Goal: Task Accomplishment & Management: Manage account settings

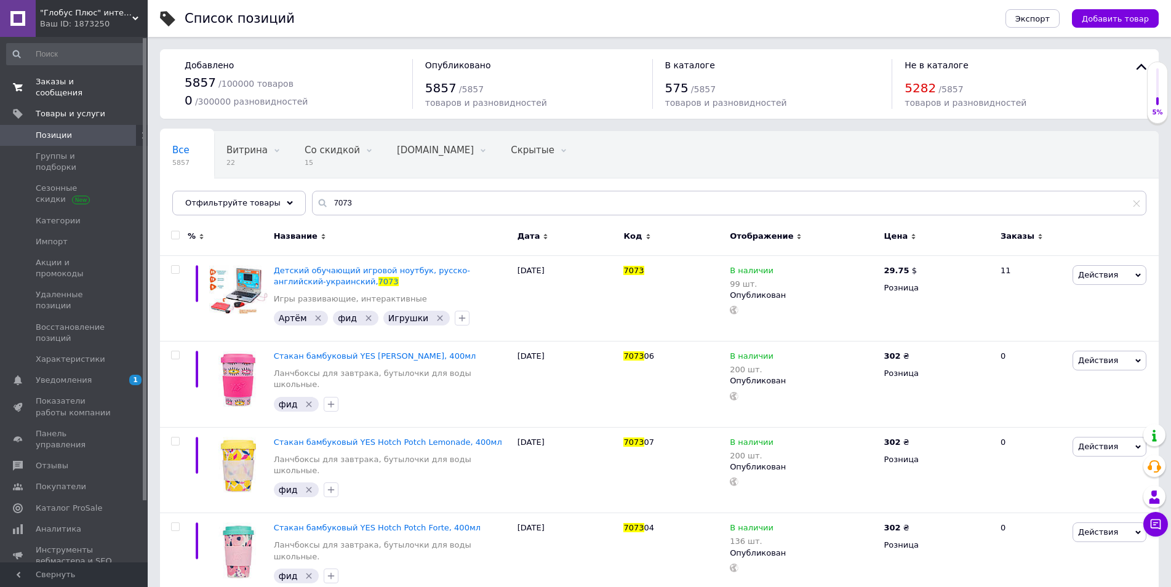
click at [75, 80] on span "Заказы и сообщения" at bounding box center [75, 87] width 78 height 22
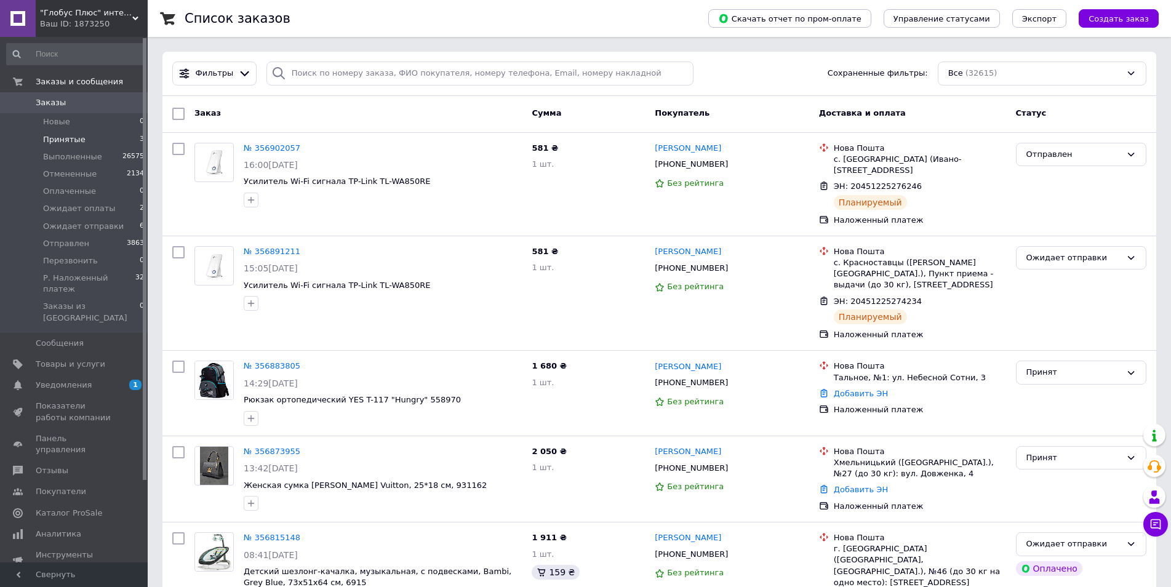
click at [108, 140] on li "Принятые 3" at bounding box center [75, 139] width 151 height 17
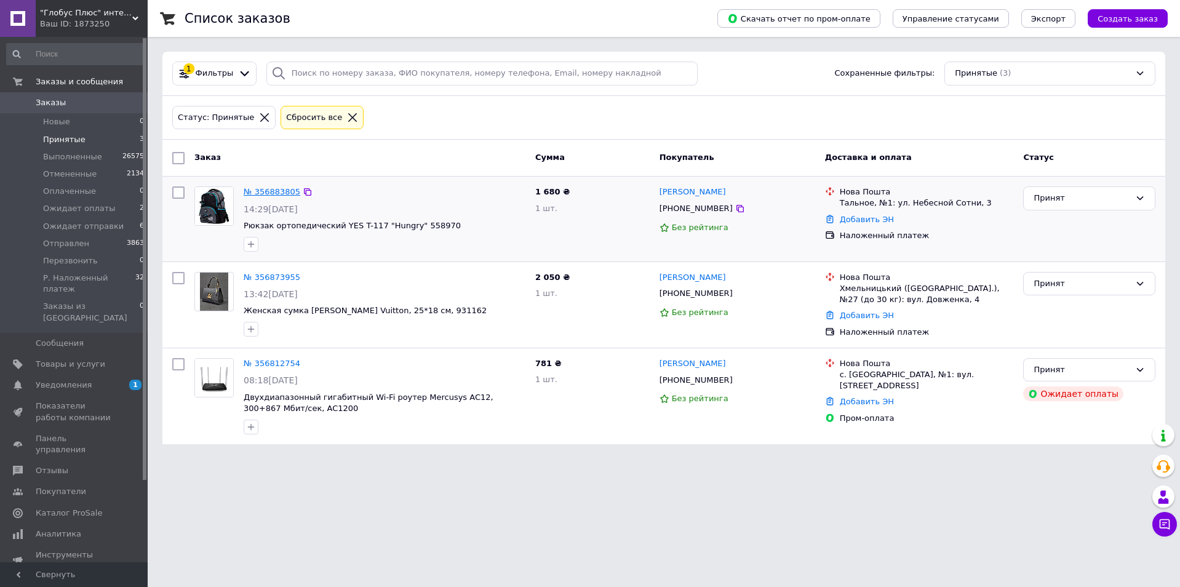
click at [282, 188] on link "№ 356883805" at bounding box center [272, 191] width 57 height 9
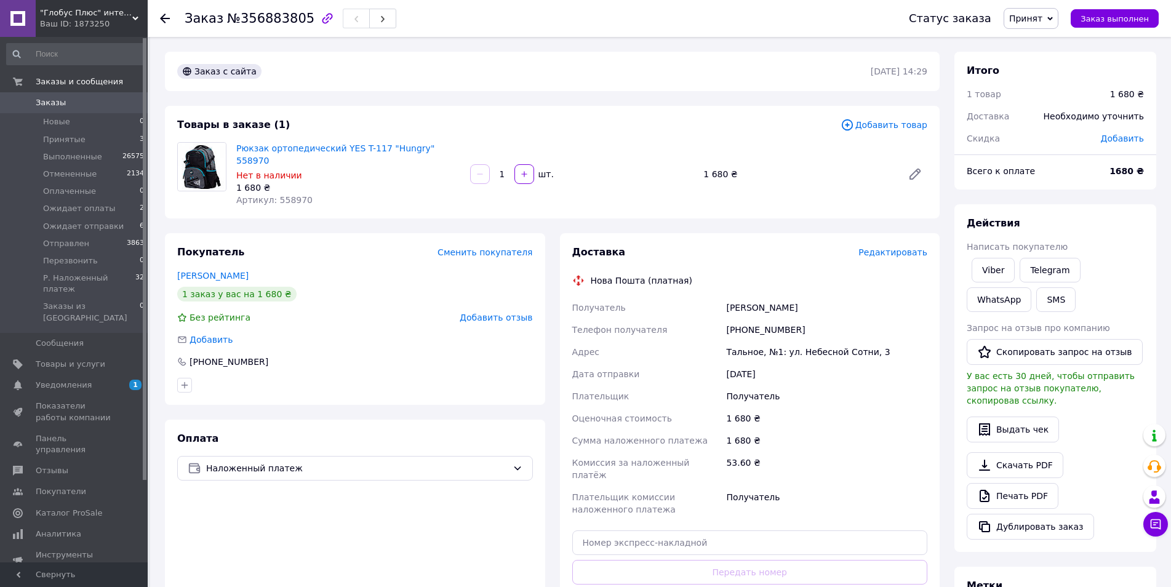
click at [889, 126] on span "Добавить товар" at bounding box center [884, 125] width 87 height 14
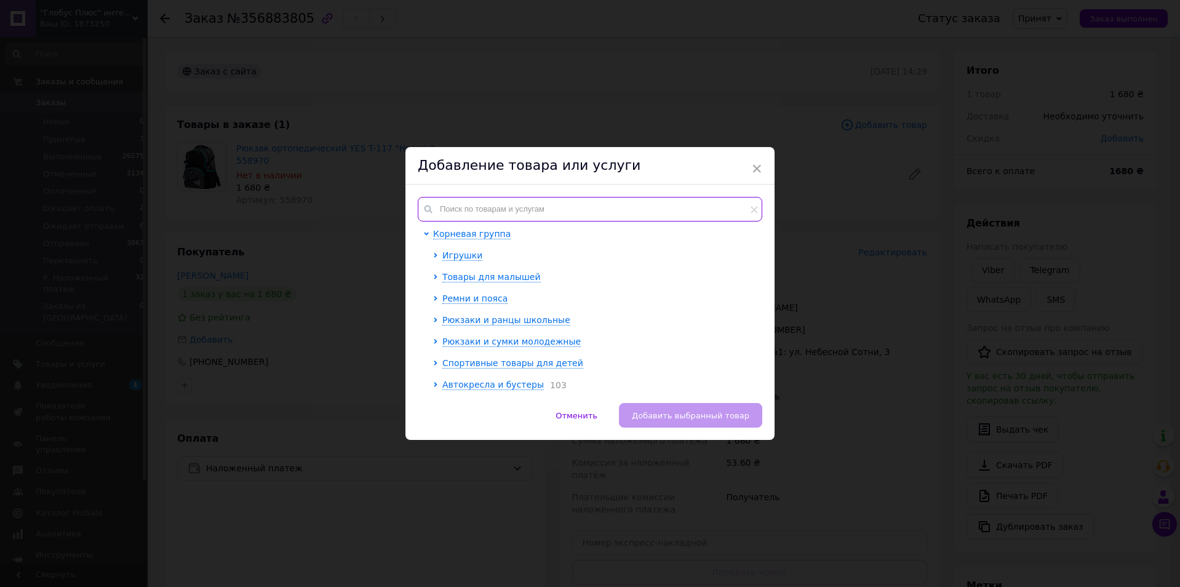
click at [470, 206] on input "text" at bounding box center [590, 209] width 345 height 25
paste input "go25-597m-4"
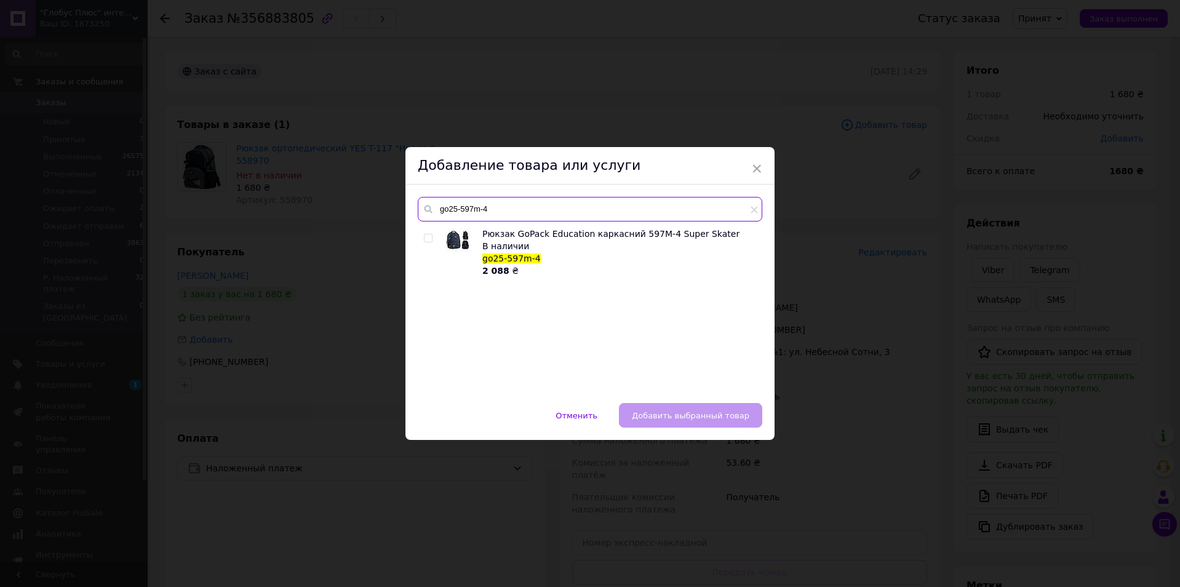
type input "go25-597m-4"
click at [425, 243] on div at bounding box center [430, 252] width 12 height 49
click at [426, 239] on input "checkbox" at bounding box center [428, 238] width 8 height 8
checkbox input "true"
click at [679, 422] on button "Добавить выбранный товар" at bounding box center [690, 415] width 143 height 25
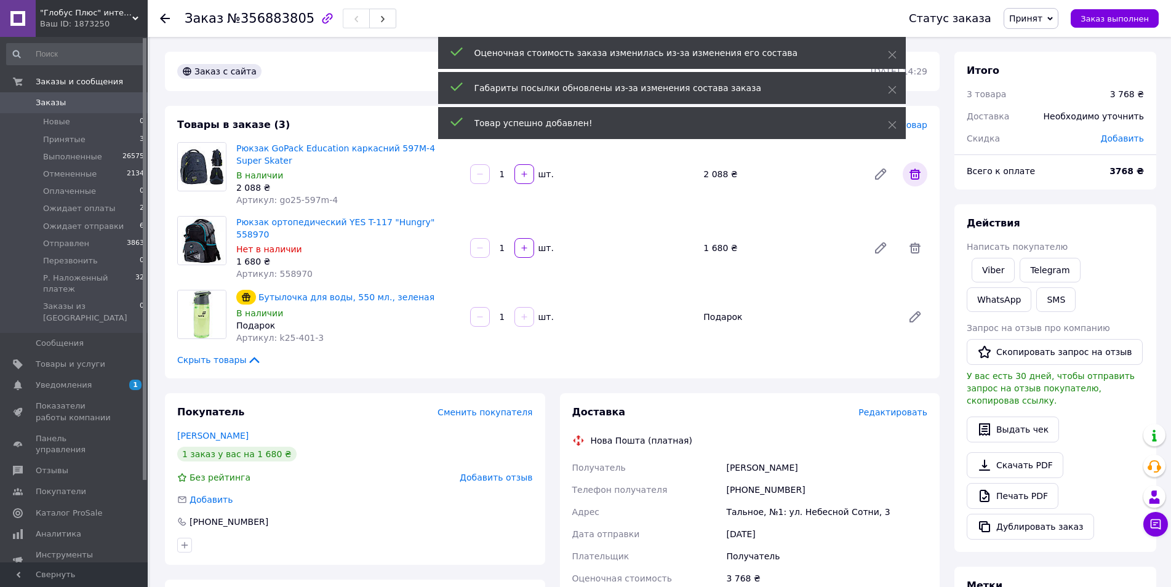
click at [915, 172] on icon at bounding box center [915, 174] width 15 height 15
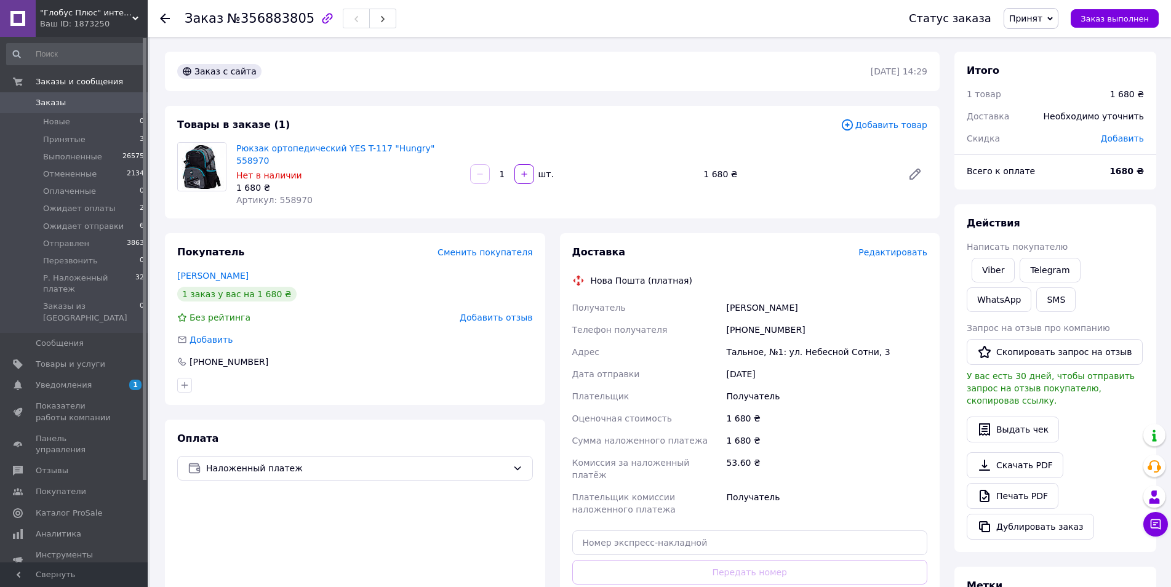
click at [903, 126] on span "Добавить товар" at bounding box center [884, 125] width 87 height 14
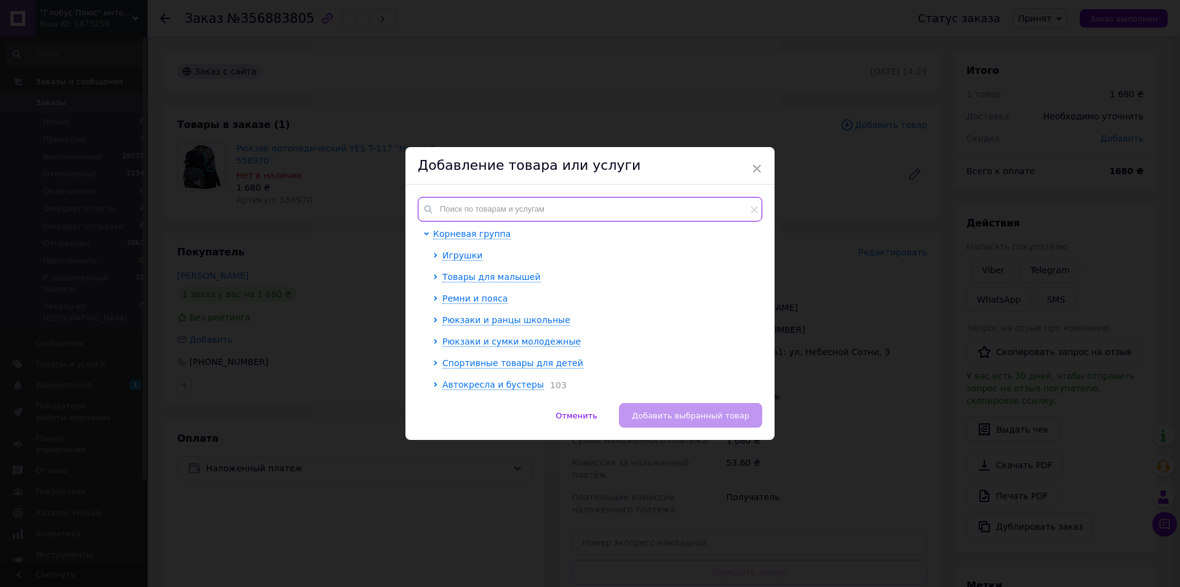
click at [467, 205] on input "text" at bounding box center [590, 209] width 345 height 25
paste input "go25-597m-4"
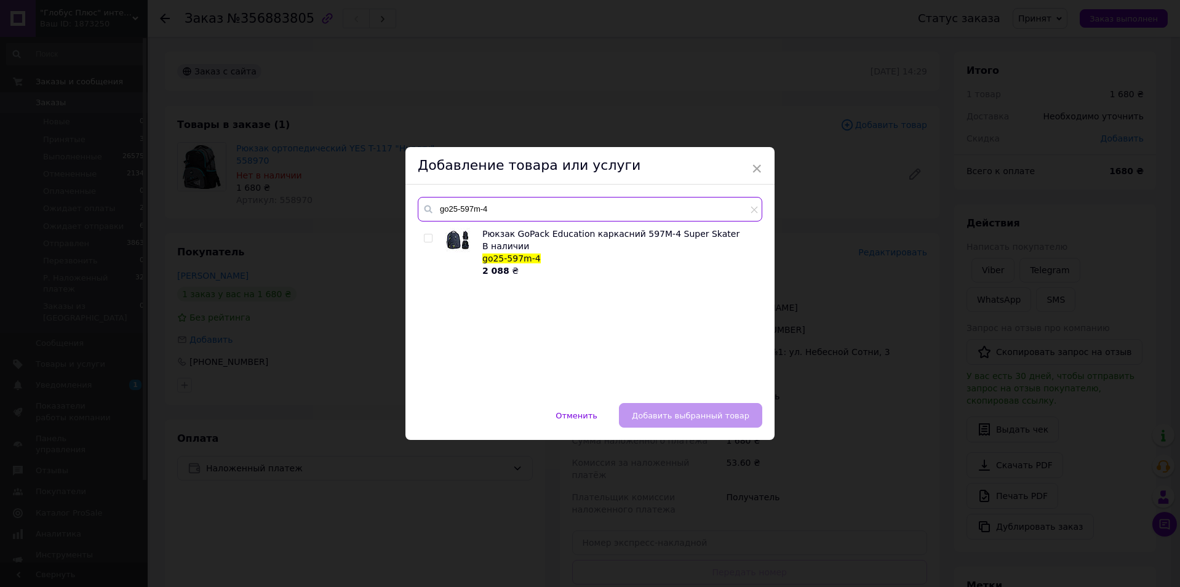
type input "go25-597m-4"
click at [420, 237] on div "Рюкзак GoPack Education каркасний 597M-4 Super Skater В наличии go25-597m-4 2 0…" at bounding box center [590, 309] width 344 height 163
click at [427, 238] on input "checkbox" at bounding box center [428, 238] width 8 height 8
checkbox input "true"
click at [684, 419] on span "Добавить выбранный товар" at bounding box center [691, 415] width 118 height 9
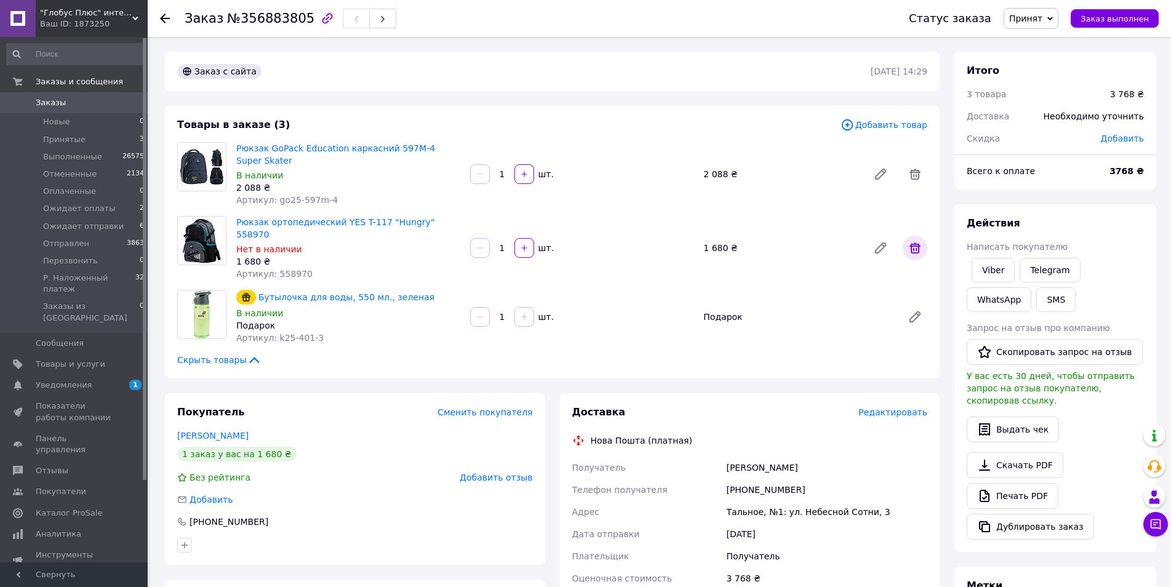
click at [916, 242] on icon at bounding box center [915, 247] width 11 height 11
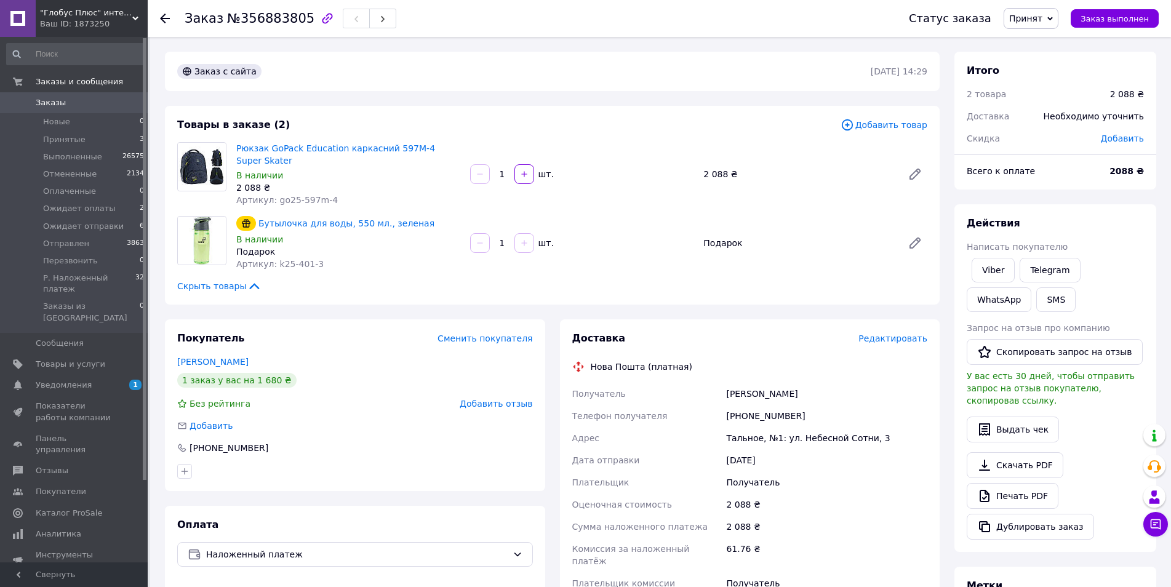
click at [890, 340] on span "Редактировать" at bounding box center [893, 339] width 69 height 10
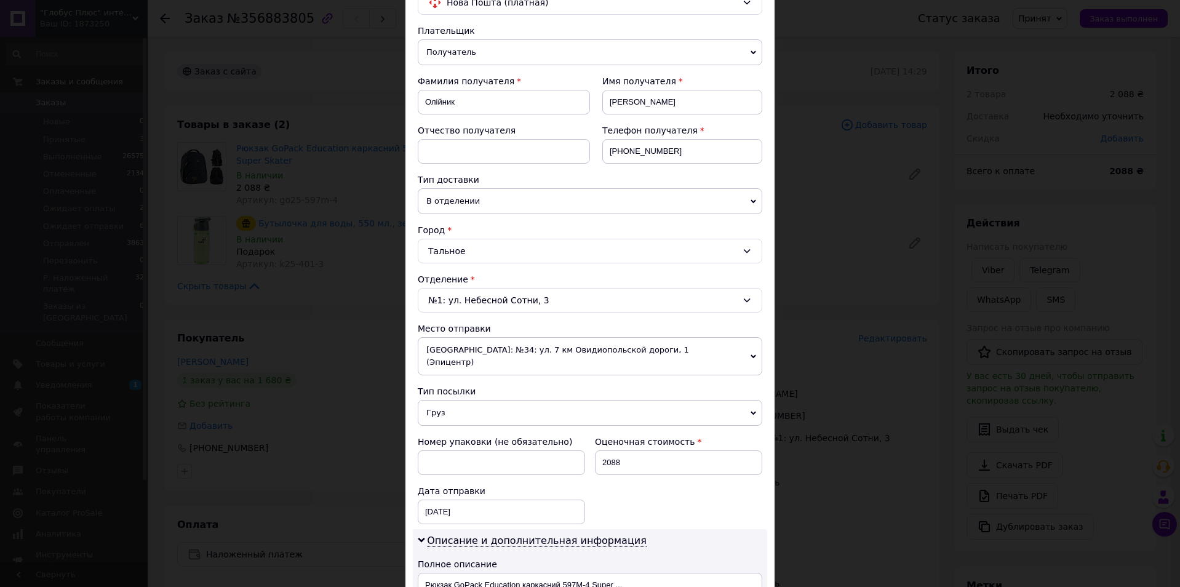
scroll to position [185, 0]
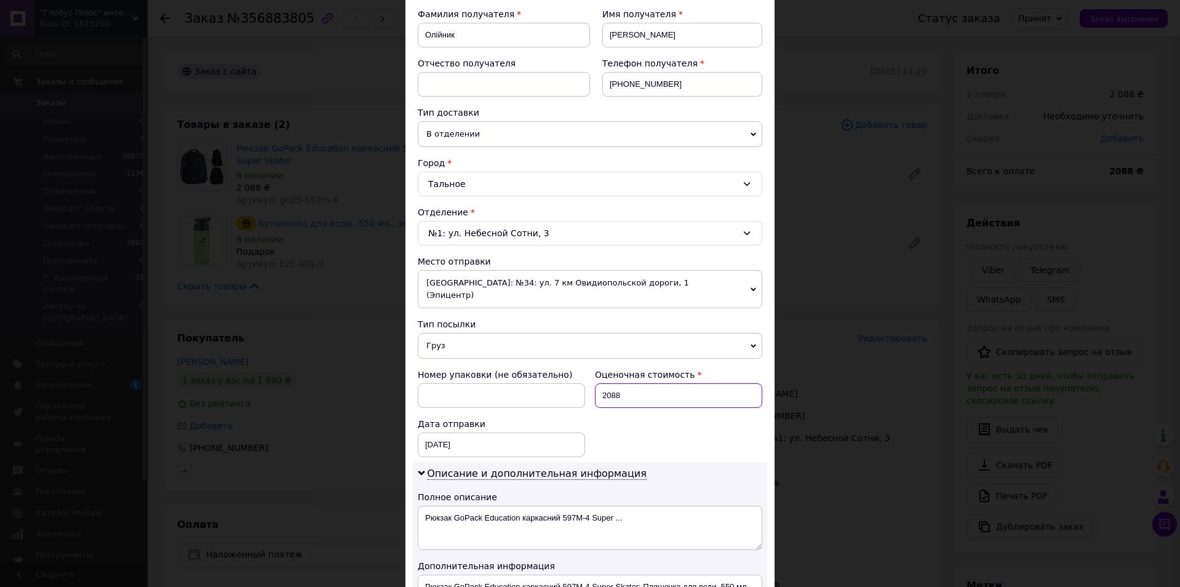
drag, startPoint x: 609, startPoint y: 390, endPoint x: 571, endPoint y: 394, distance: 37.8
click at [571, 394] on div "Номер упаковки (не обязательно) Оценочная стоимость 2088 Дата отправки [DATE] <…" at bounding box center [590, 413] width 354 height 98
type input "1"
type input "2088"
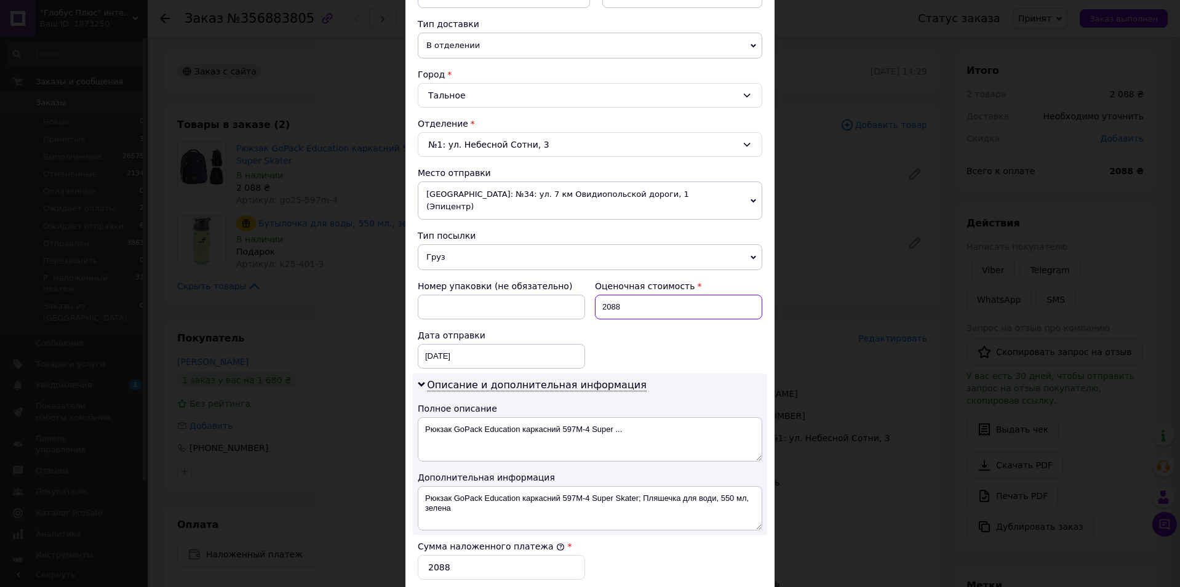
scroll to position [369, 0]
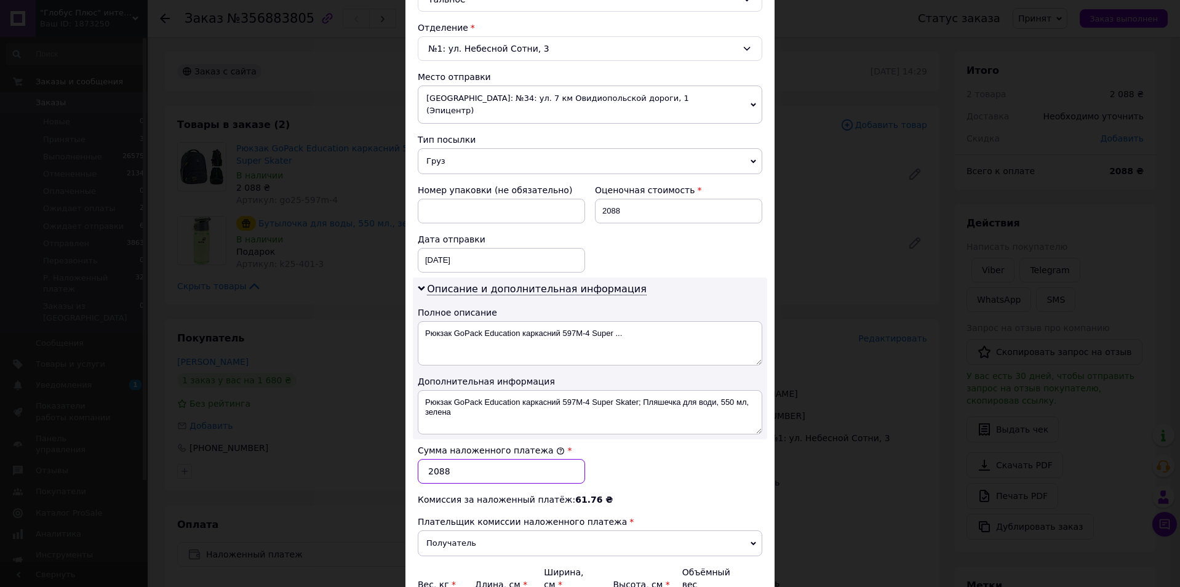
drag, startPoint x: 460, startPoint y: 465, endPoint x: 399, endPoint y: 472, distance: 62.0
click at [399, 472] on div "× Редактирование доставки Способ доставки Нова Пошта (платная) Плательщик Получ…" at bounding box center [590, 293] width 1180 height 587
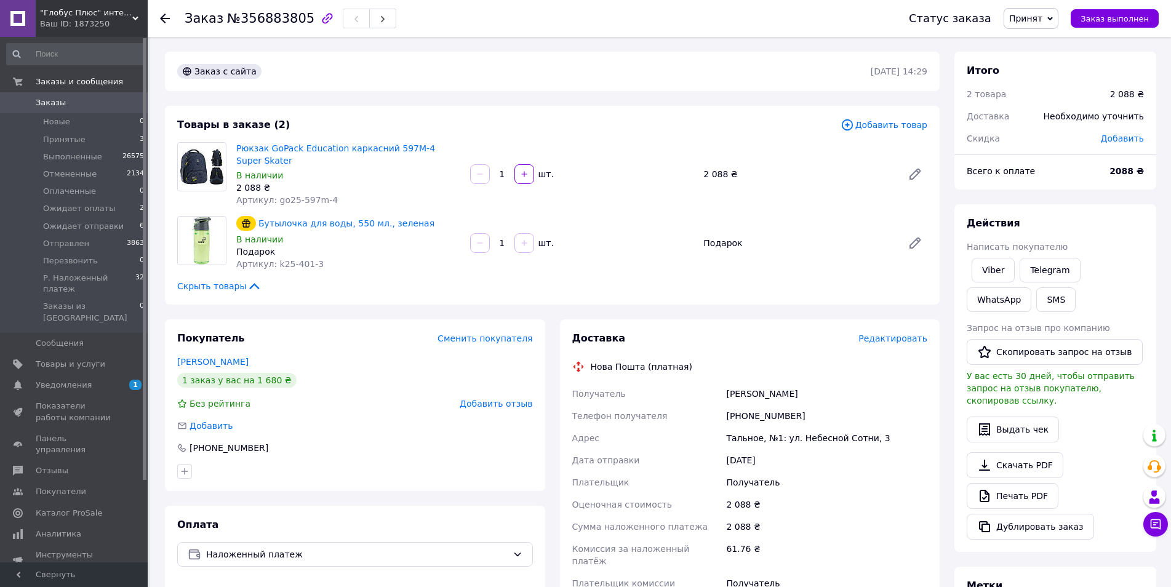
click at [896, 340] on span "Редактировать" at bounding box center [893, 339] width 69 height 10
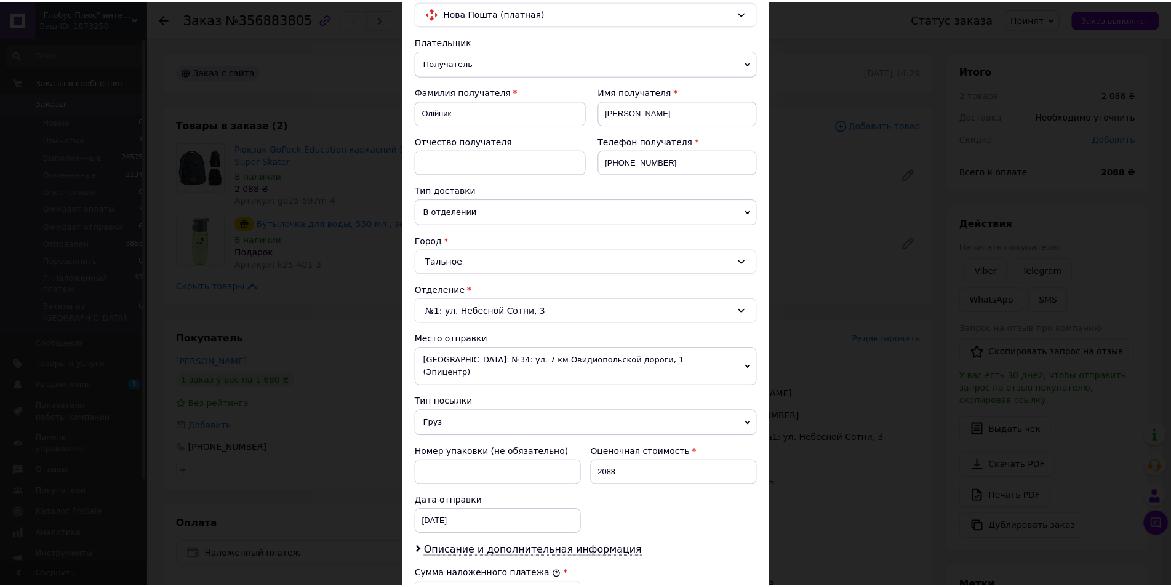
scroll to position [308, 0]
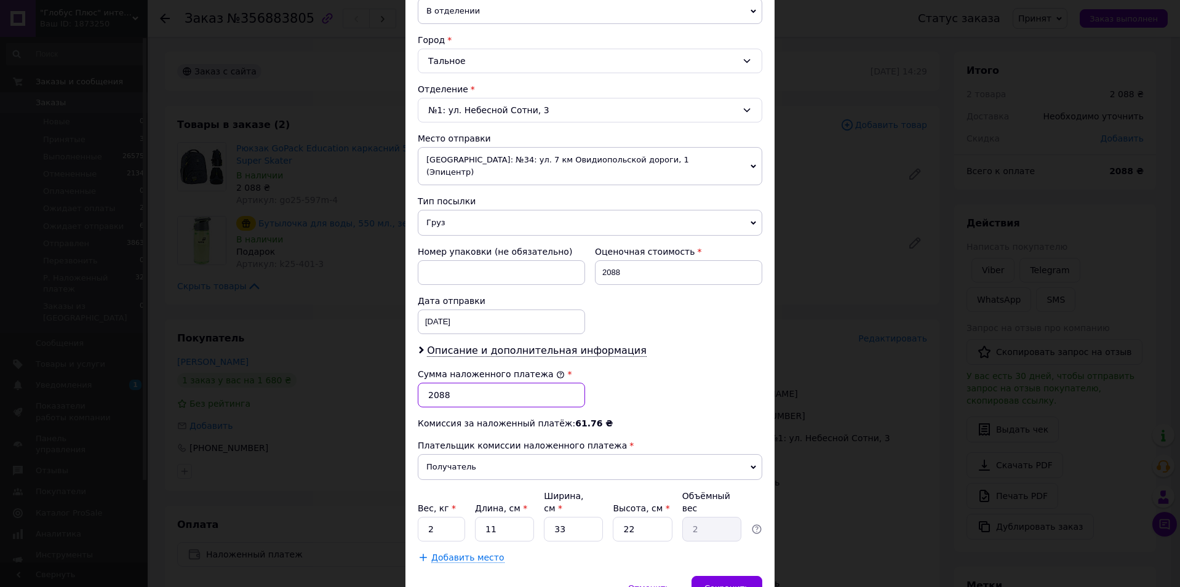
drag, startPoint x: 433, startPoint y: 383, endPoint x: 415, endPoint y: 385, distance: 18.0
click at [415, 385] on div "Сумма наложенного платежа * 2088" at bounding box center [501, 387] width 177 height 49
type input "1880"
click at [719, 583] on span "Сохранить" at bounding box center [727, 587] width 45 height 9
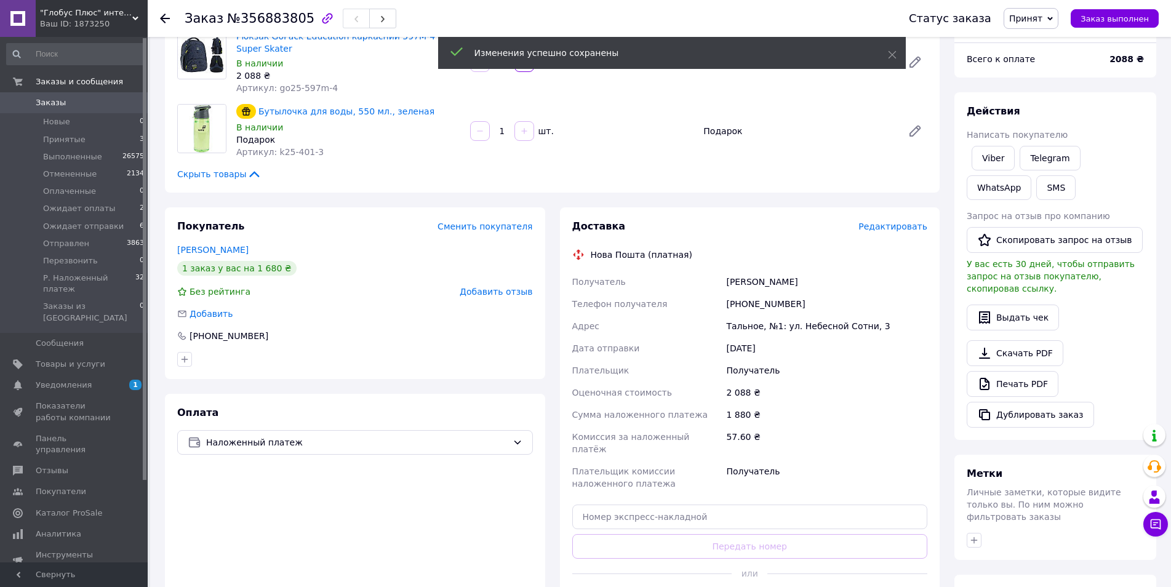
scroll to position [246, 0]
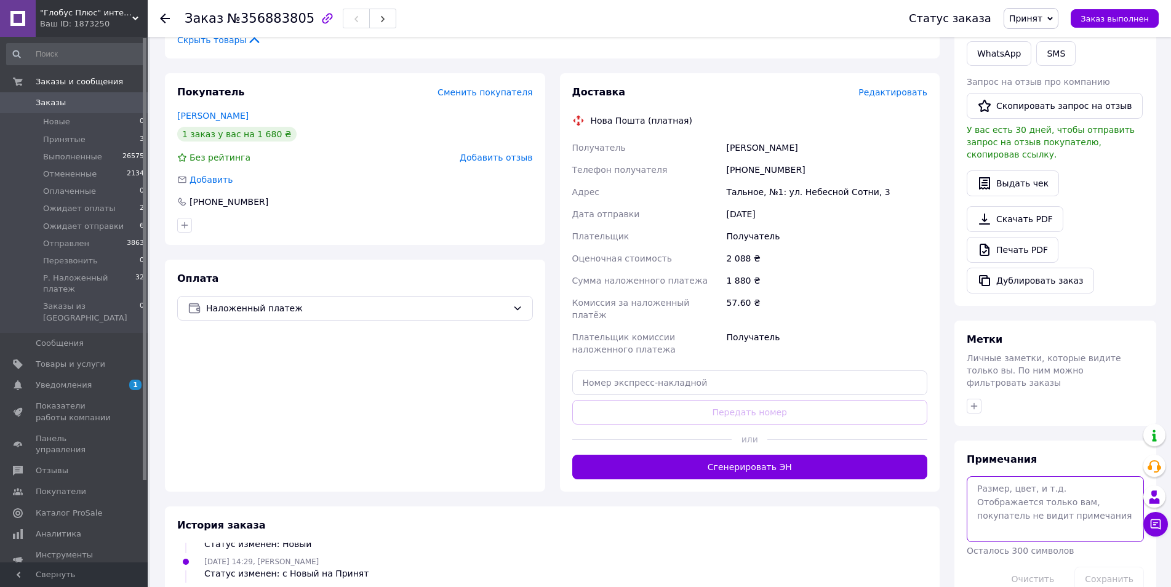
click at [1036, 500] on textarea at bounding box center [1055, 508] width 177 height 65
type textarea "скидка 10% полная наложка"
click at [1121, 567] on button "Сохранить" at bounding box center [1110, 579] width 70 height 25
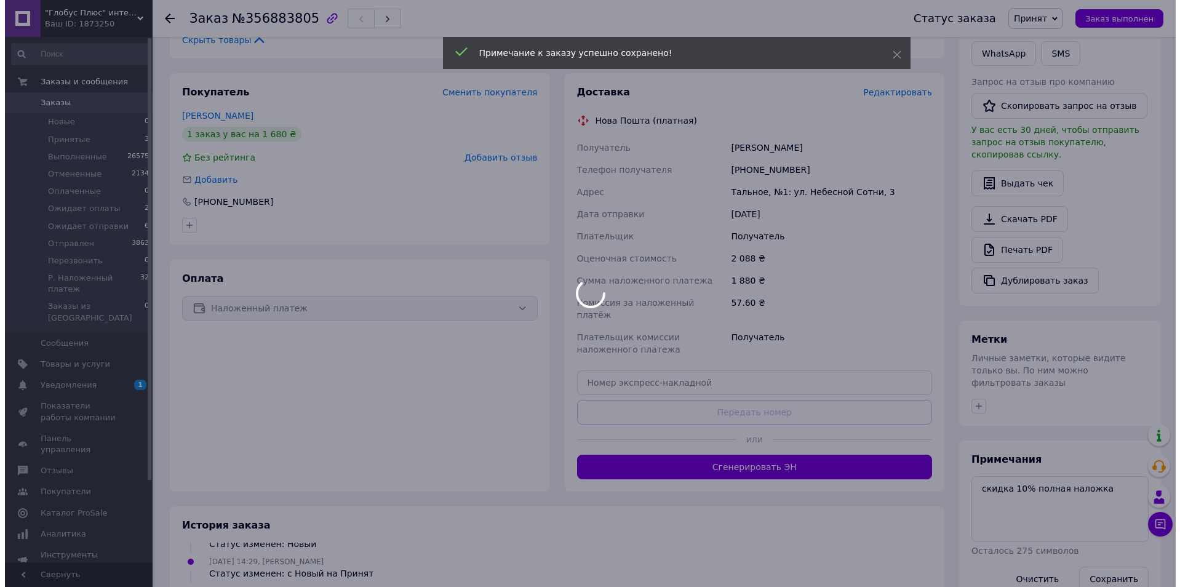
scroll to position [47, 0]
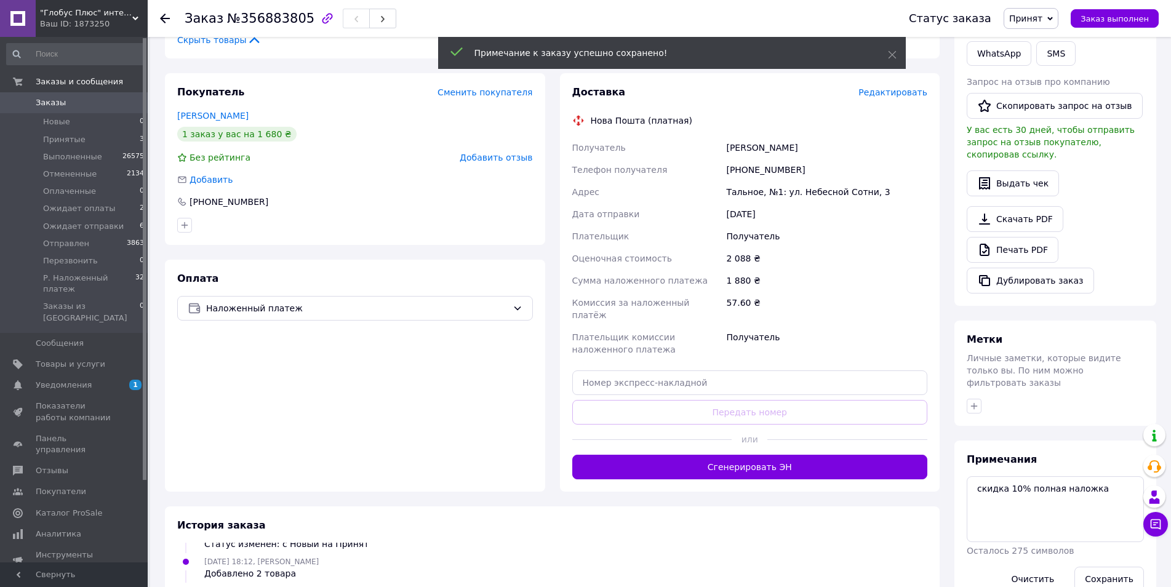
click at [877, 94] on span "Редактировать" at bounding box center [893, 92] width 69 height 10
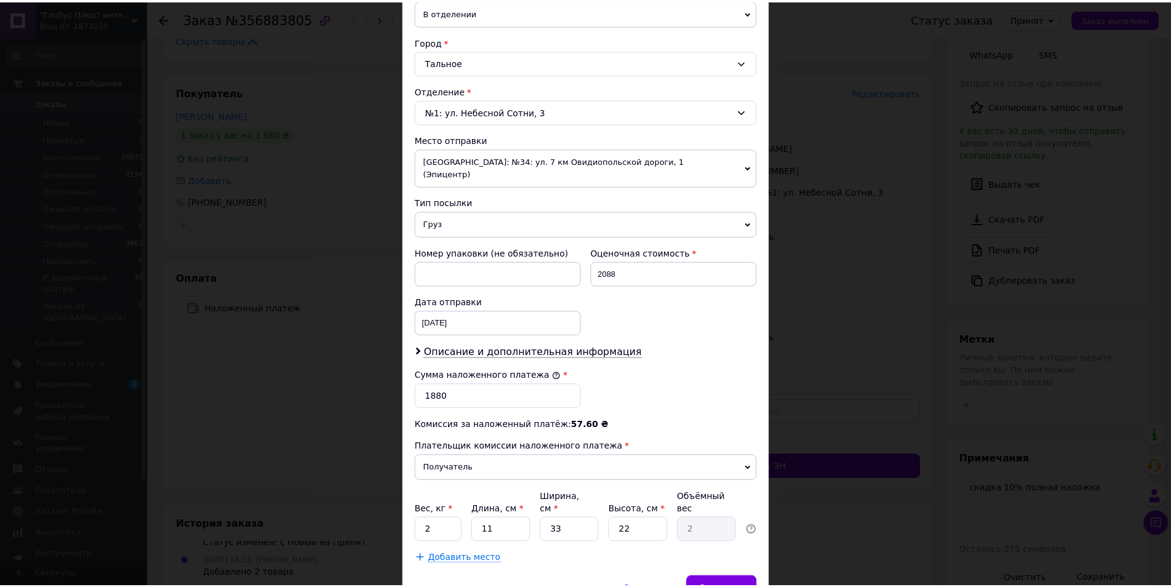
scroll to position [308, 0]
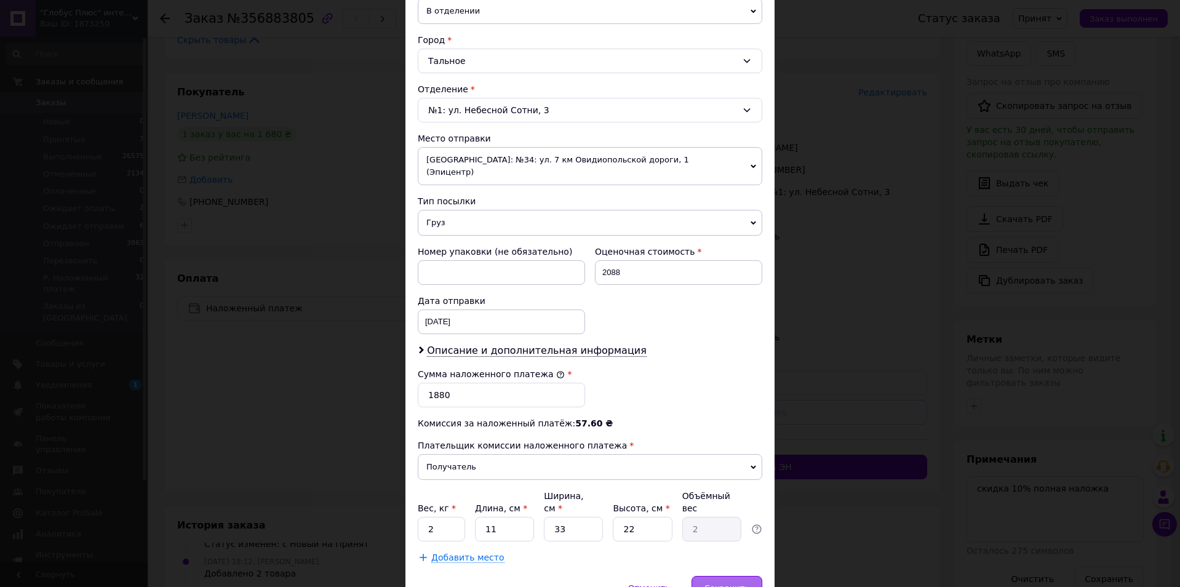
click at [716, 583] on span "Сохранить" at bounding box center [727, 587] width 45 height 9
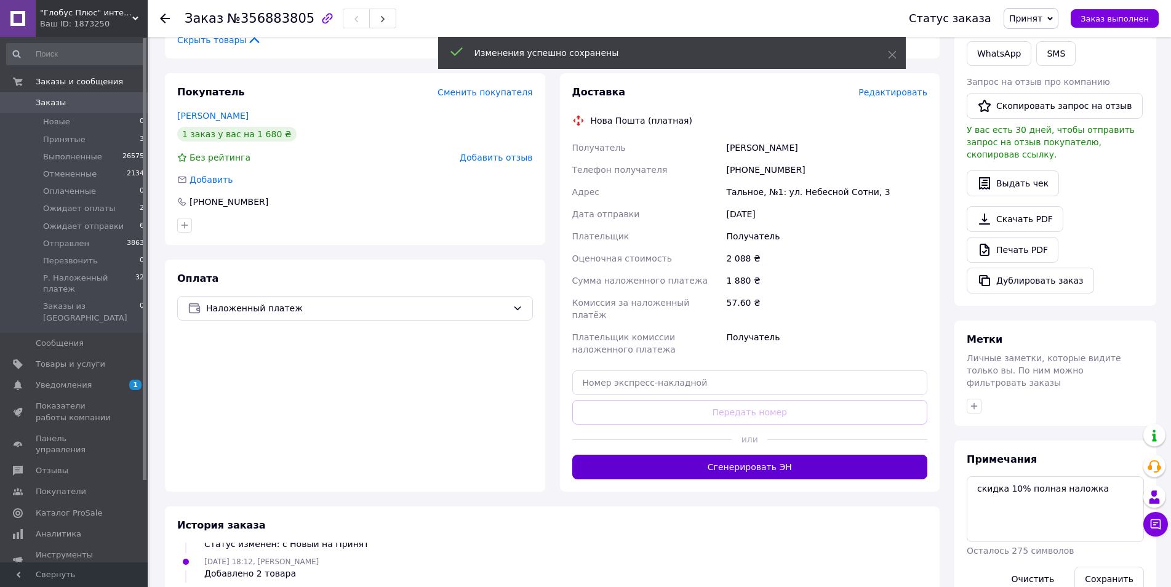
click at [782, 455] on button "Сгенерировать ЭН" at bounding box center [750, 467] width 356 height 25
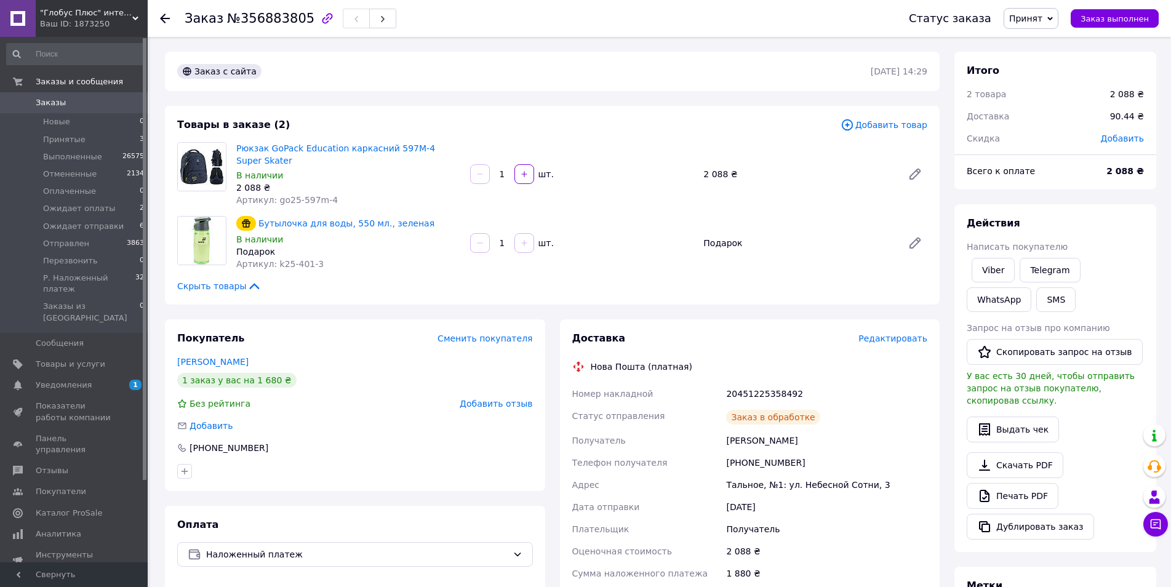
scroll to position [76, 0]
drag, startPoint x: 337, startPoint y: 202, endPoint x: 273, endPoint y: 197, distance: 64.8
click at [273, 197] on div "Артикул: go25-597m-4" at bounding box center [348, 200] width 224 height 12
copy span "go25-597m-4"
click at [362, 273] on div "Товары в заказе (2) Добавить товар Рюкзак GoPack Education каркасний 597M-4 Sup…" at bounding box center [552, 205] width 775 height 199
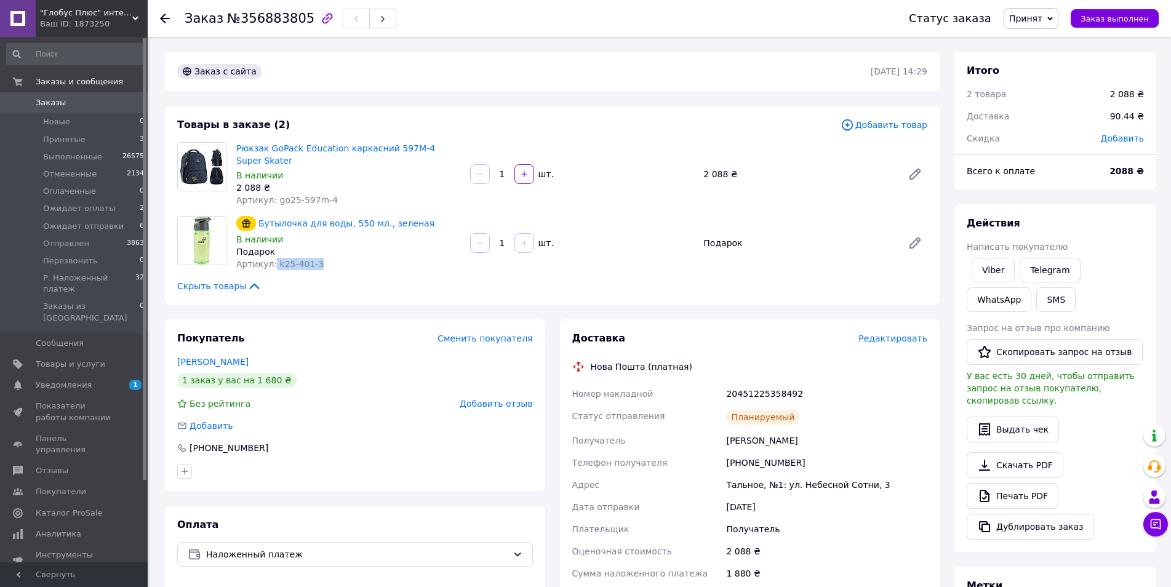
drag, startPoint x: 319, startPoint y: 268, endPoint x: 271, endPoint y: 270, distance: 48.0
click at [271, 270] on div "Артикул: k25-401-3" at bounding box center [348, 264] width 224 height 12
copy span "k25-401-3"
drag, startPoint x: 330, startPoint y: 375, endPoint x: 537, endPoint y: 404, distance: 208.2
click at [333, 375] on div "1 заказ у вас на 1 680 ₴" at bounding box center [355, 380] width 356 height 15
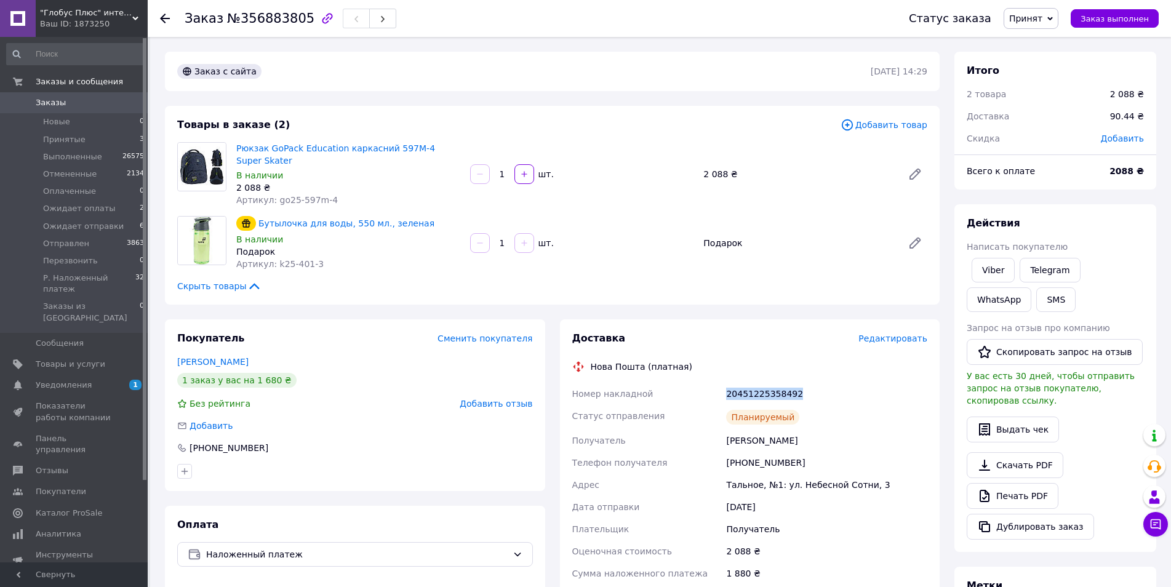
drag, startPoint x: 806, startPoint y: 390, endPoint x: 722, endPoint y: 394, distance: 83.8
click at [722, 394] on div "Номер накладной 20451225358492 Статус отправления Планируемый Получатель [PERSO…" at bounding box center [750, 529] width 361 height 293
copy div "Номер накладной 20451225358492"
click at [314, 406] on div "Без рейтинга Добавить отзыв" at bounding box center [355, 404] width 356 height 12
click at [1036, 21] on span "Принят" at bounding box center [1025, 19] width 33 height 10
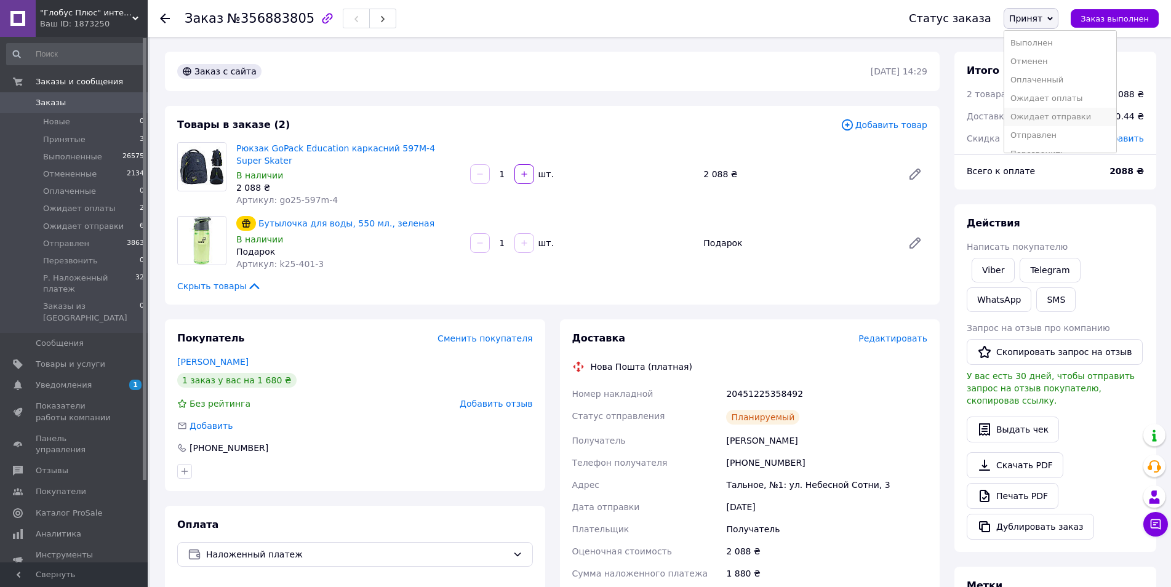
click at [1056, 121] on li "Ожидает отправки" at bounding box center [1060, 117] width 112 height 18
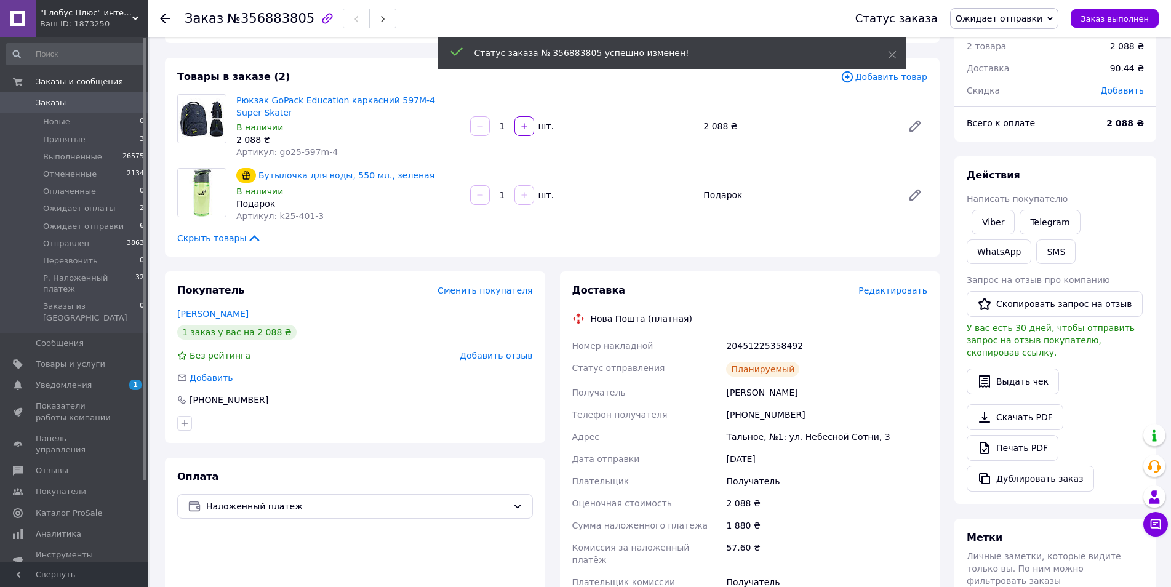
scroll to position [0, 0]
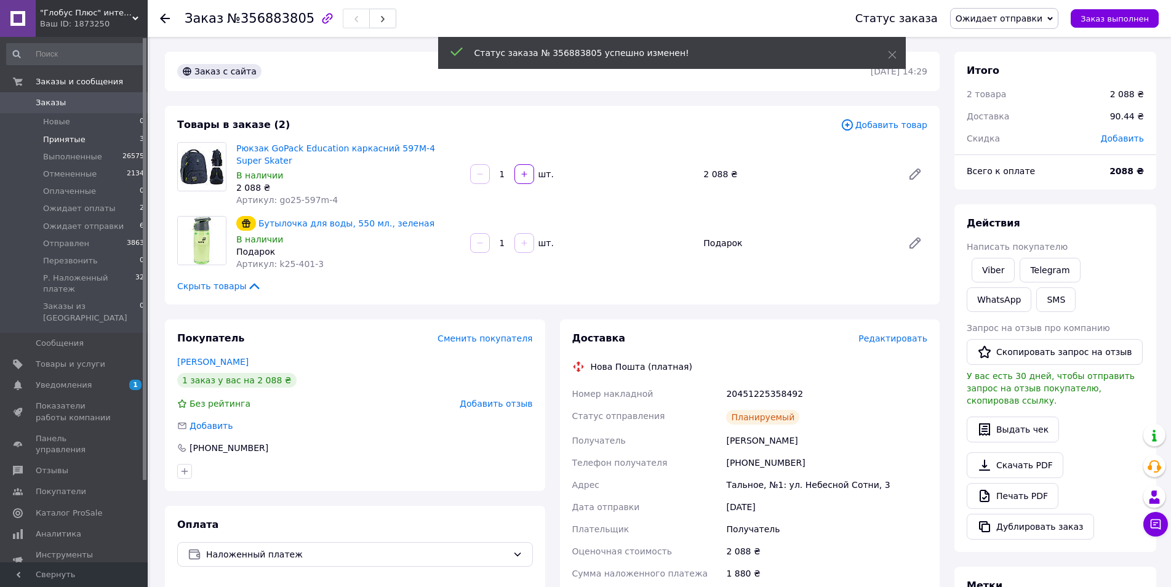
click at [70, 143] on span "Принятые" at bounding box center [64, 139] width 42 height 11
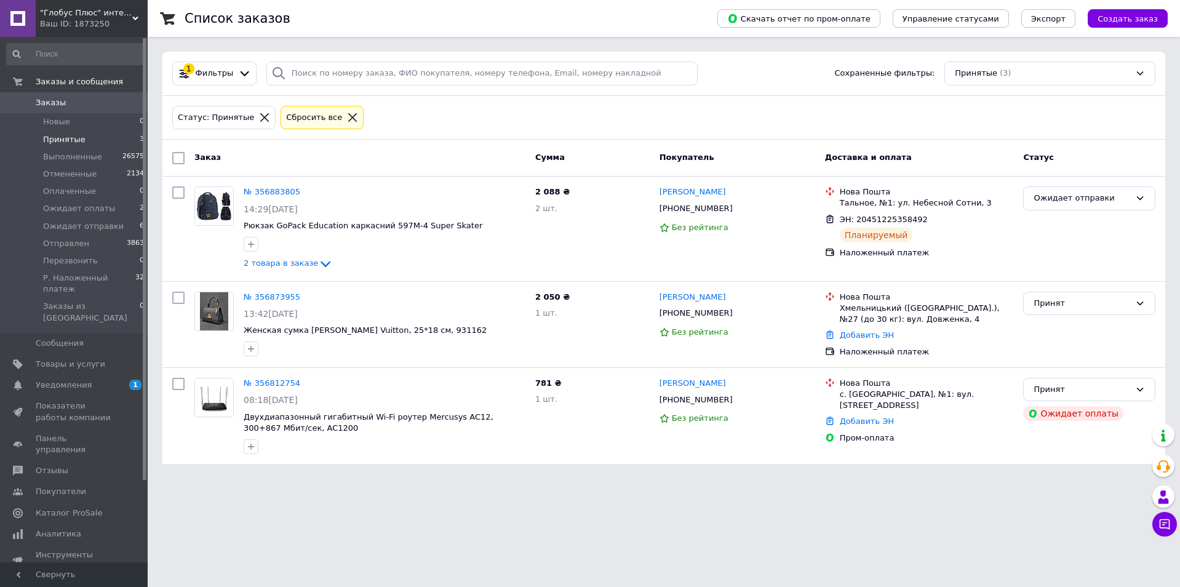
click at [57, 100] on span "Заказы" at bounding box center [51, 102] width 30 height 11
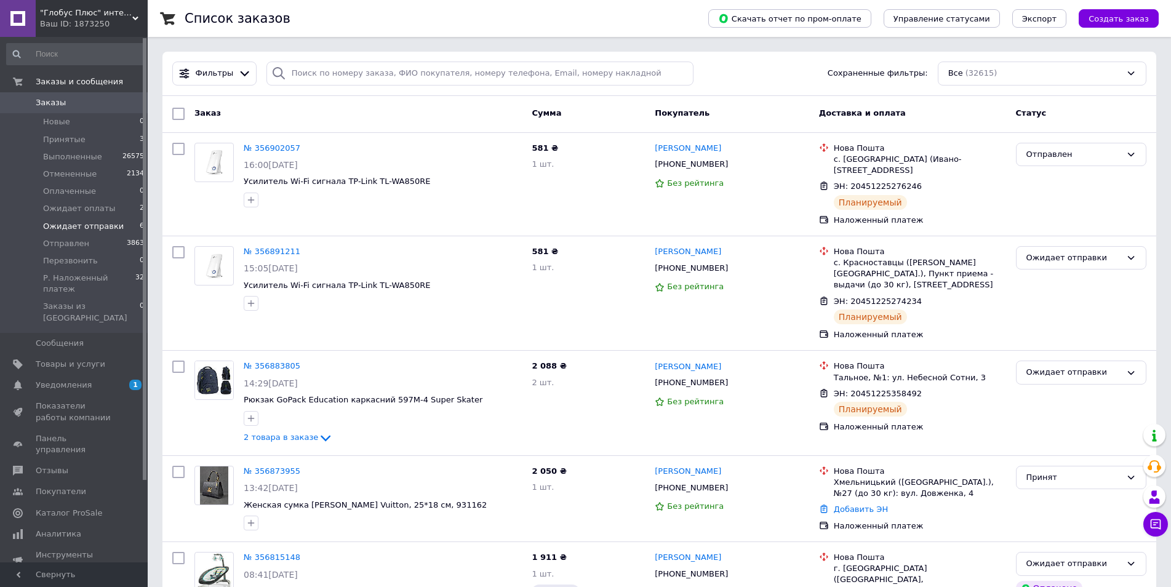
click at [98, 228] on span "Ожидает отправки" at bounding box center [83, 226] width 81 height 11
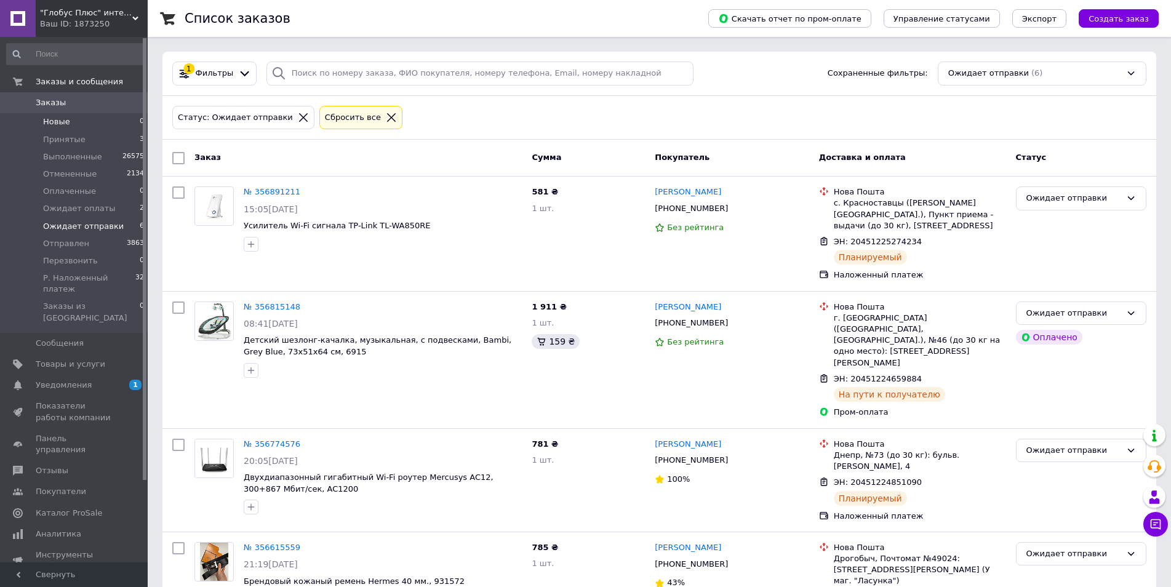
click at [49, 115] on li "Новые 0" at bounding box center [75, 121] width 151 height 17
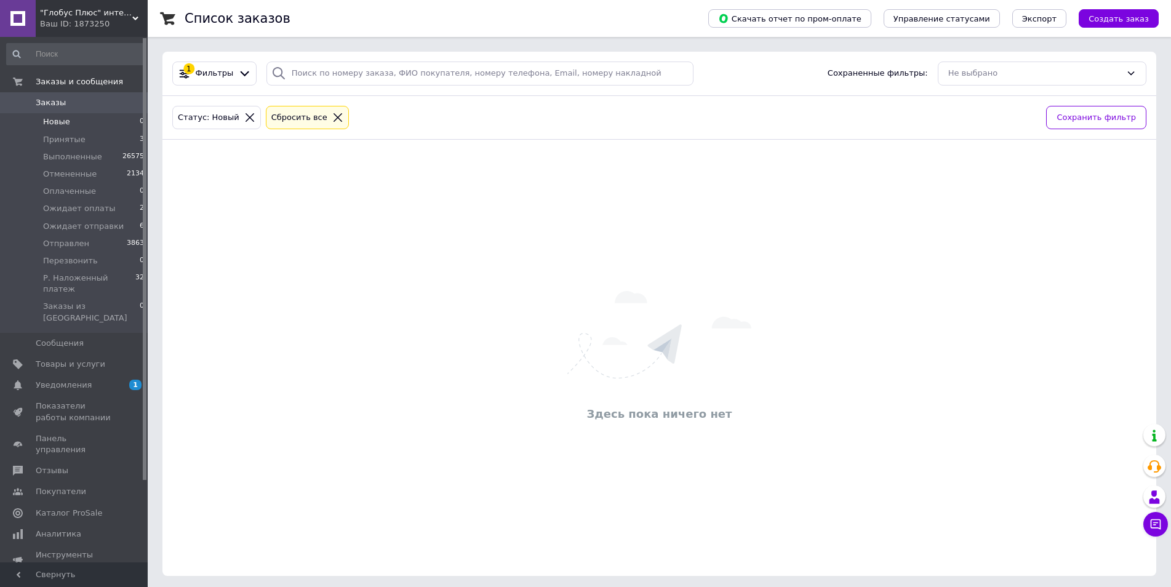
click at [54, 98] on span "Заказы" at bounding box center [51, 102] width 30 height 11
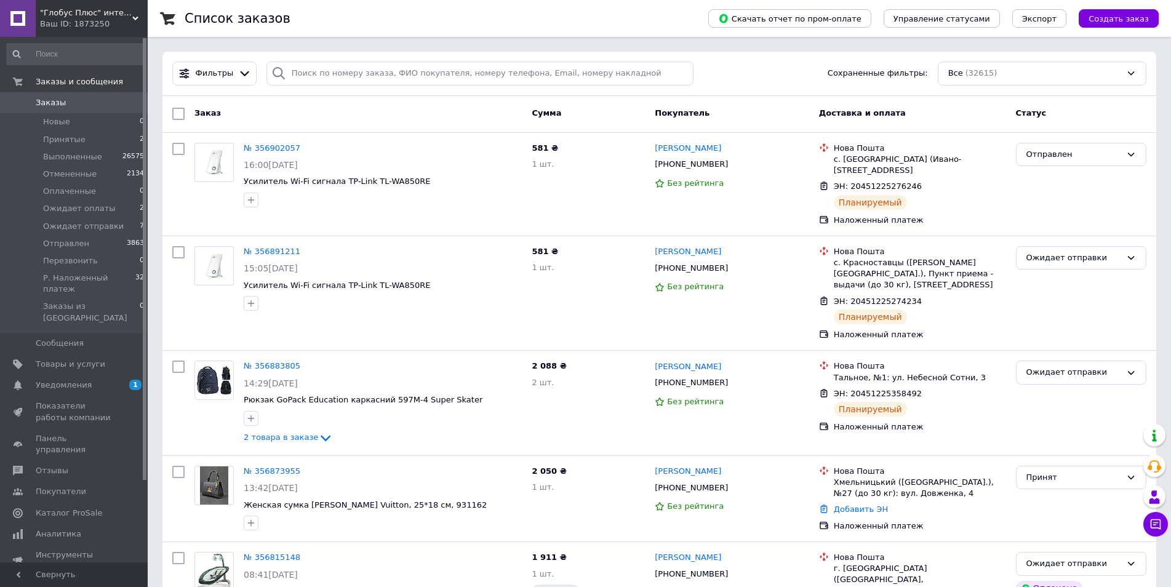
click at [80, 102] on span "Заказы" at bounding box center [75, 102] width 78 height 11
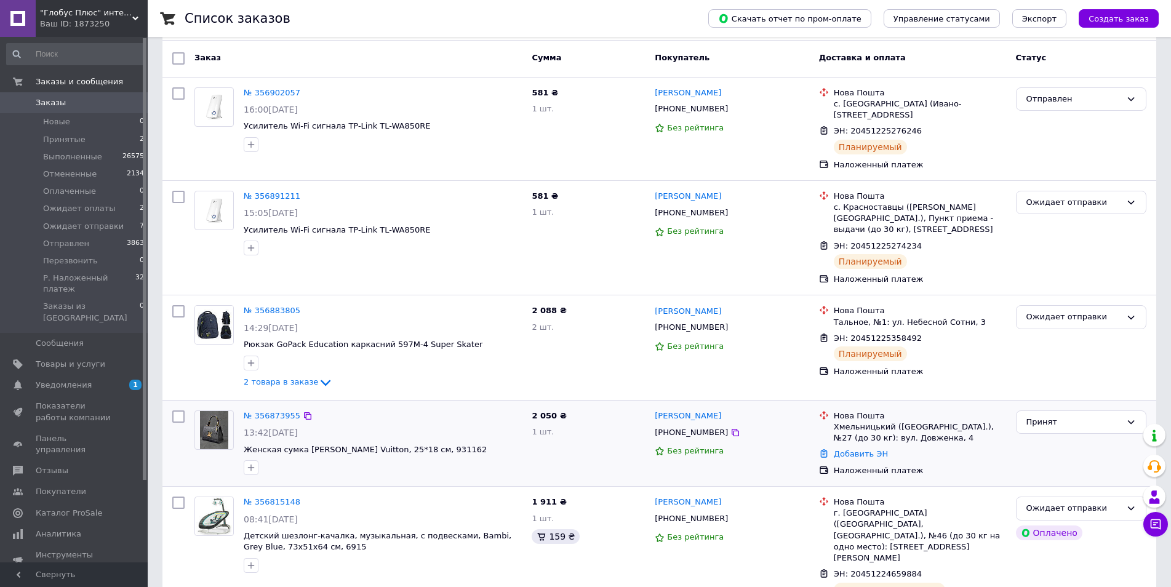
scroll to position [123, 0]
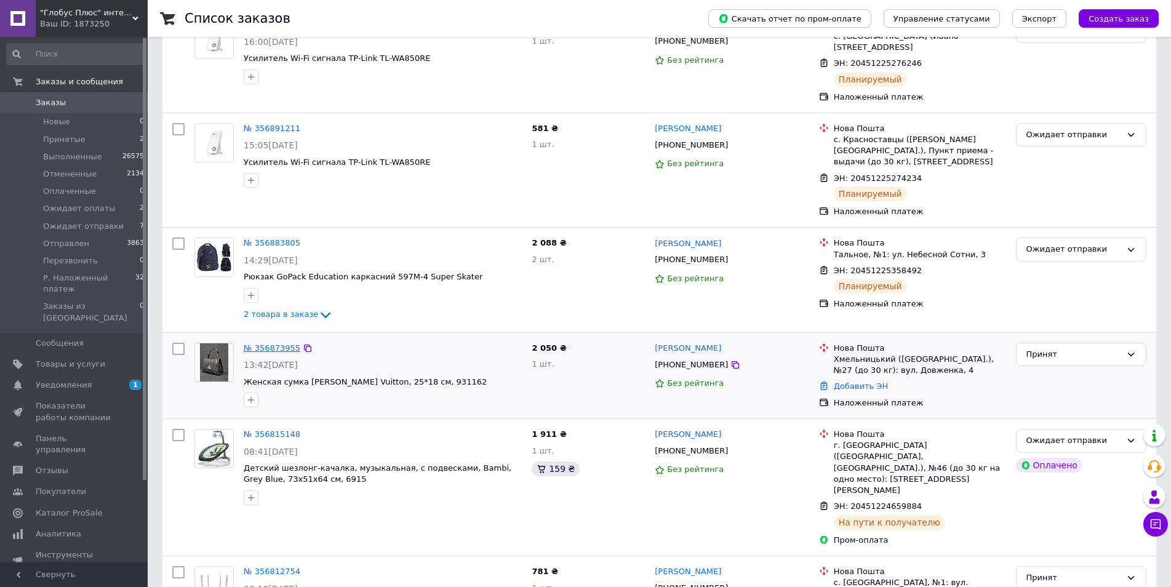
click at [259, 345] on link "№ 356873955" at bounding box center [272, 347] width 57 height 9
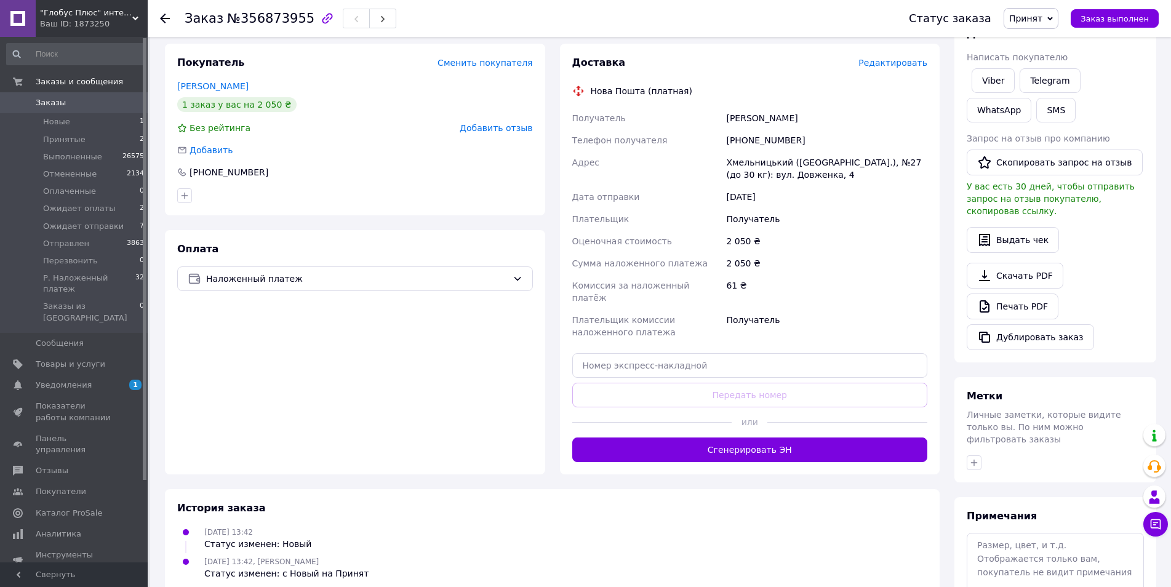
scroll to position [246, 0]
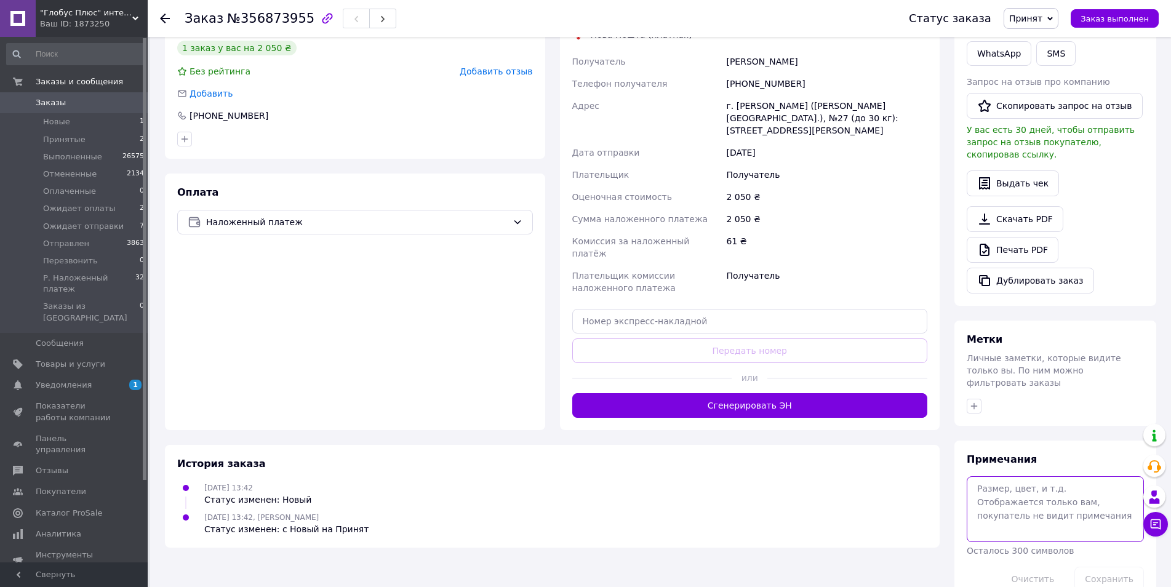
click at [1027, 476] on textarea at bounding box center [1055, 508] width 177 height 65
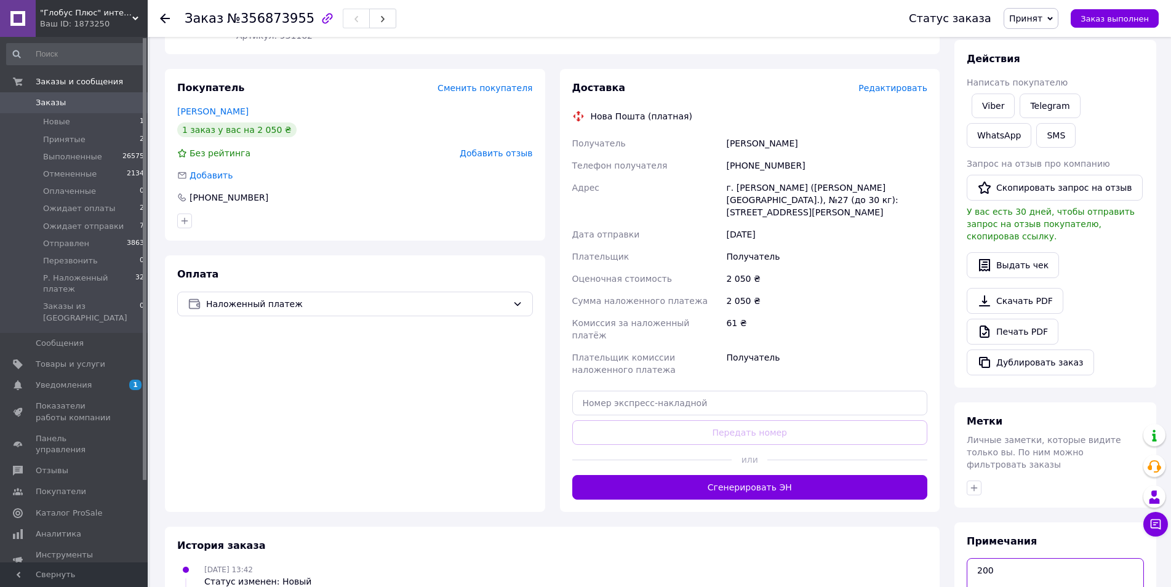
scroll to position [62, 0]
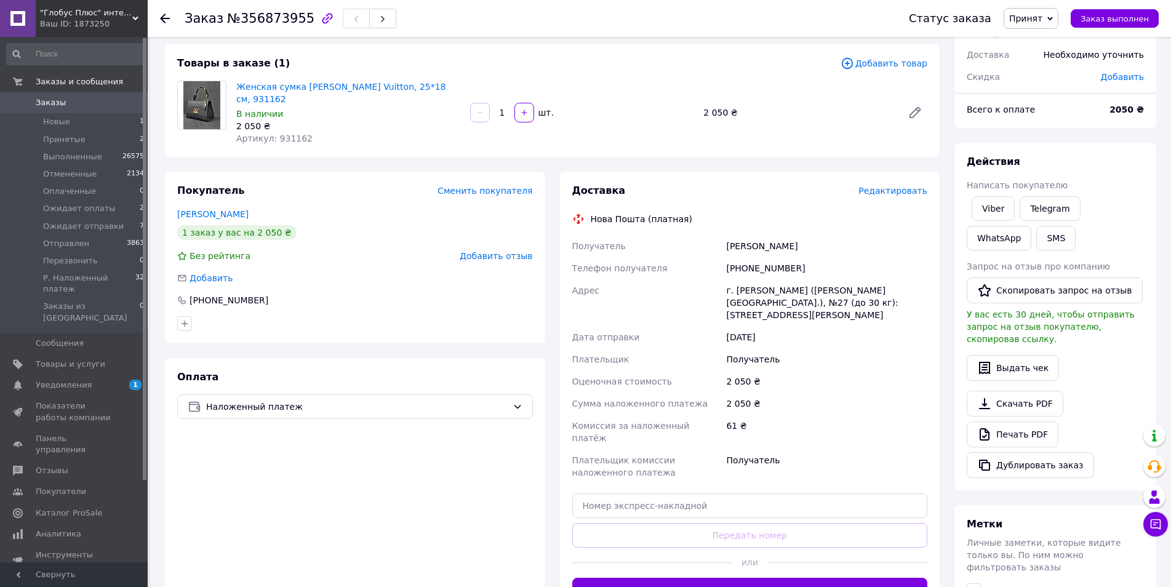
type textarea "200"
drag, startPoint x: 793, startPoint y: 259, endPoint x: 718, endPoint y: 257, distance: 74.5
click at [718, 257] on div "Получатель [PERSON_NAME] Телефон получателя [PHONE_NUMBER] Адрес г. [PERSON_NAM…" at bounding box center [750, 359] width 361 height 249
copy div "Телефон получателя [PHONE_NUMBER]"
click at [316, 510] on div "Оплата Наложенный платеж" at bounding box center [355, 486] width 380 height 257
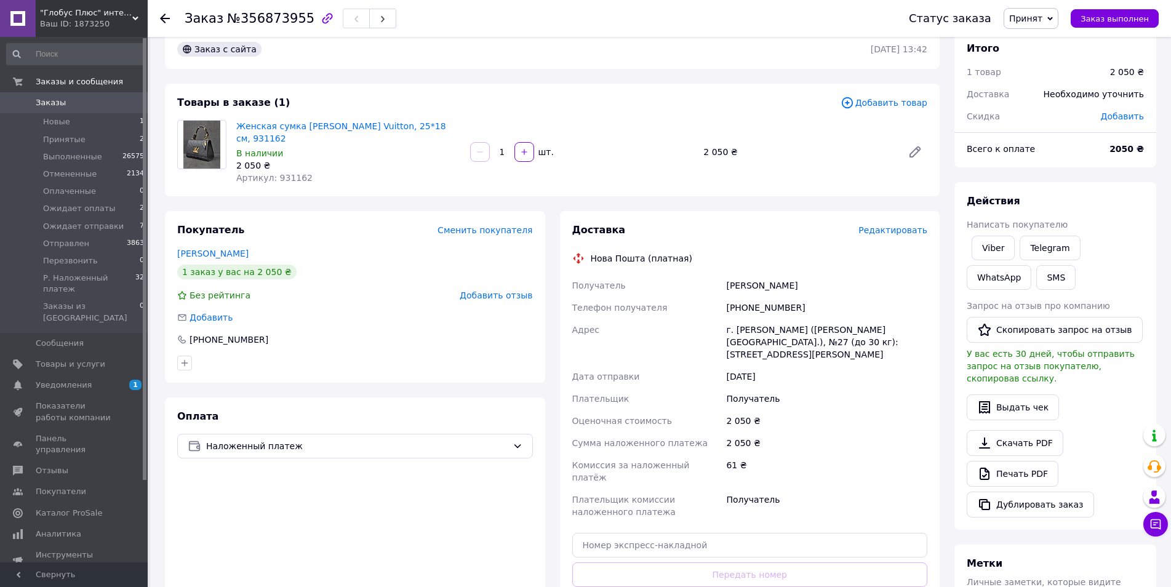
scroll to position [0, 0]
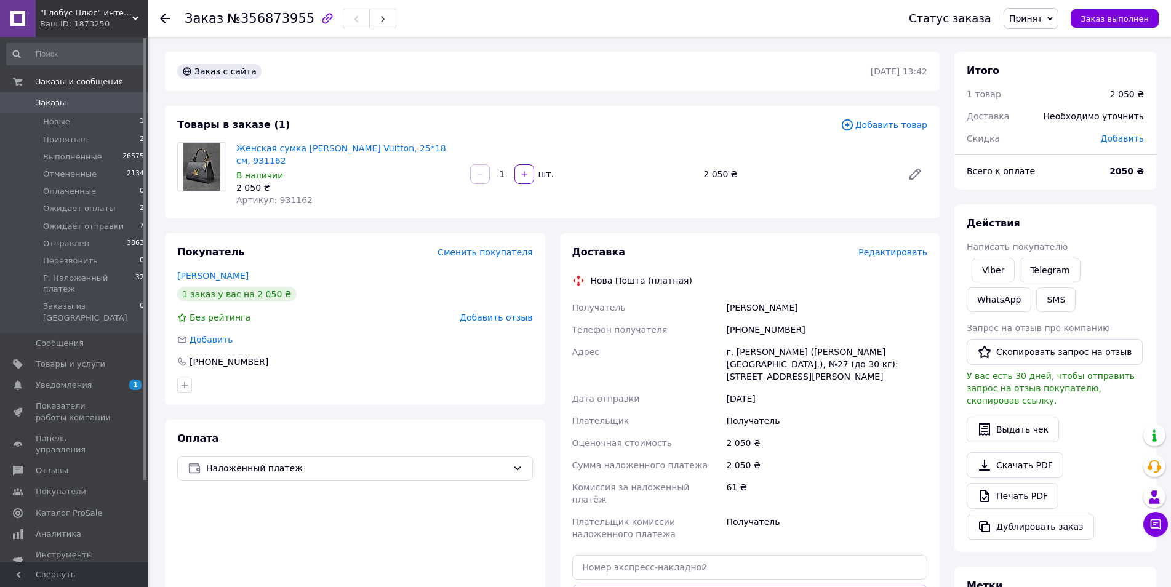
click at [1032, 25] on span "Принят" at bounding box center [1031, 18] width 55 height 21
click at [1062, 94] on li "Ожидает оплаты" at bounding box center [1060, 98] width 112 height 18
